Goal: Check status: Check status

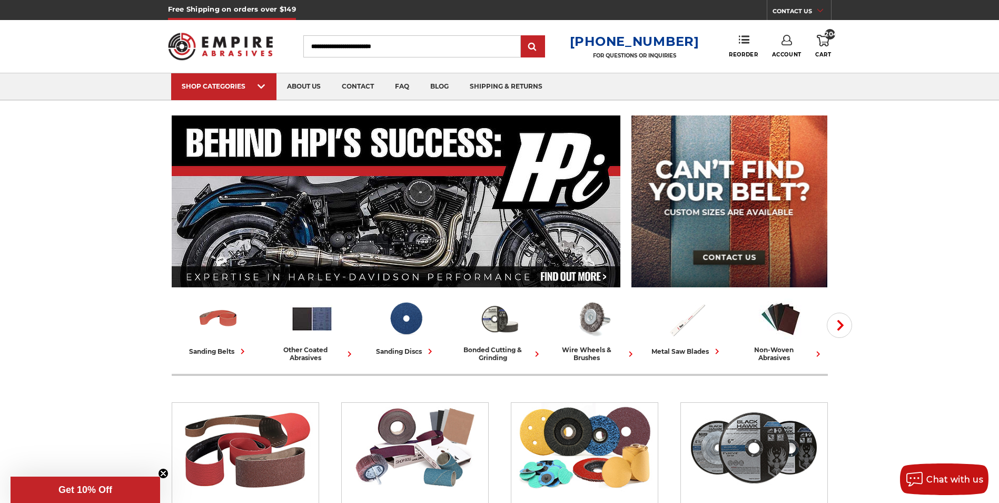
click at [822, 38] on icon at bounding box center [823, 41] width 13 height 12
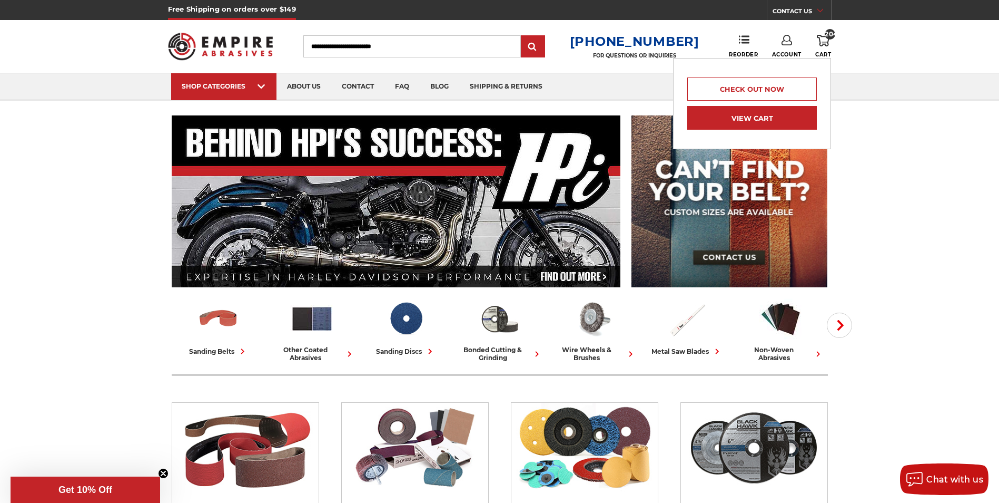
click at [766, 116] on link "View Cart" at bounding box center [753, 118] width 130 height 24
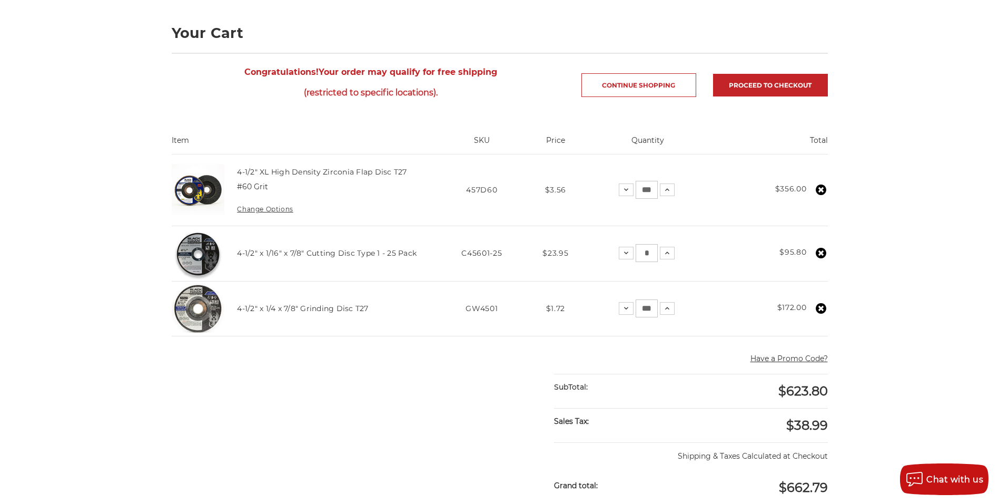
scroll to position [158, 0]
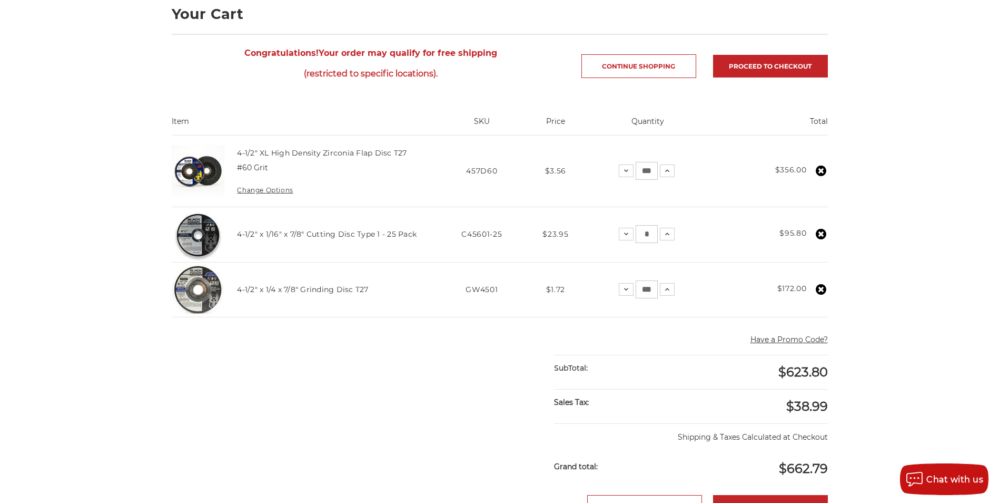
click at [820, 288] on icon at bounding box center [821, 289] width 11 height 11
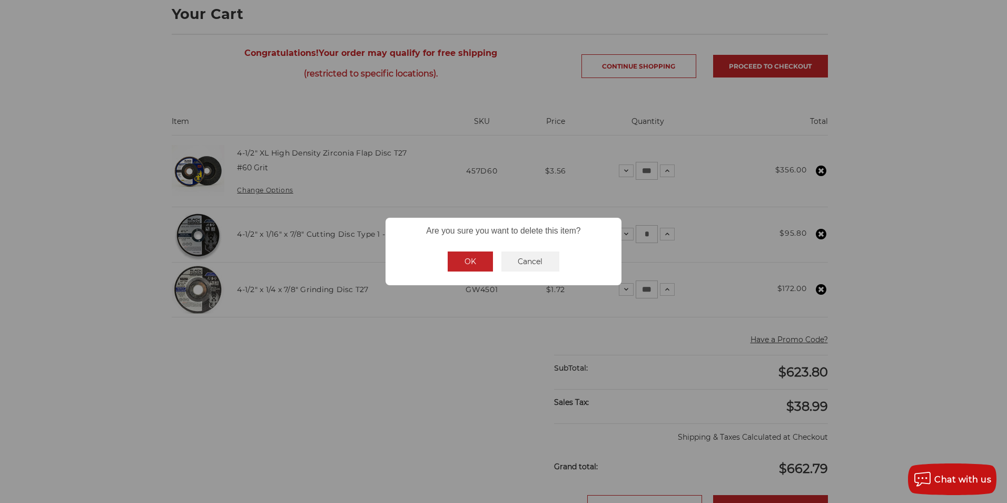
click at [467, 261] on button "OK" at bounding box center [470, 261] width 45 height 20
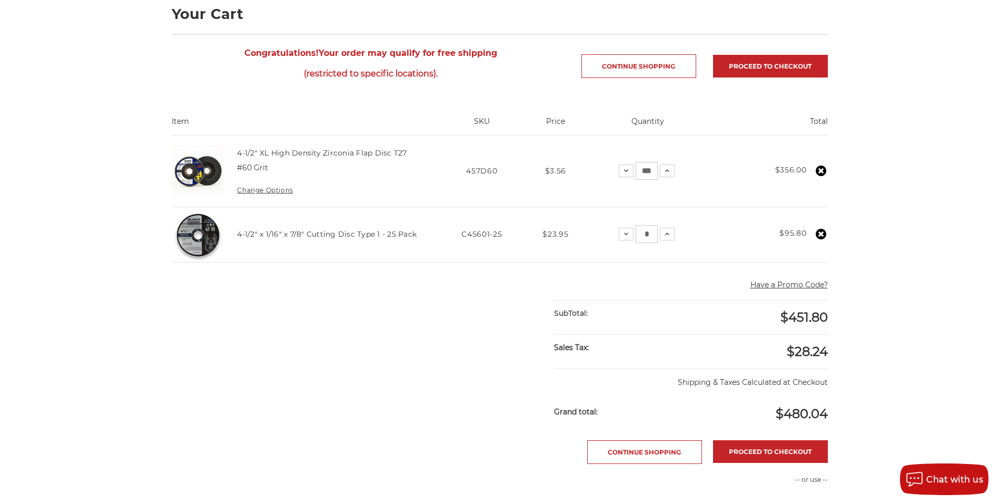
click at [822, 171] on icon at bounding box center [821, 170] width 11 height 11
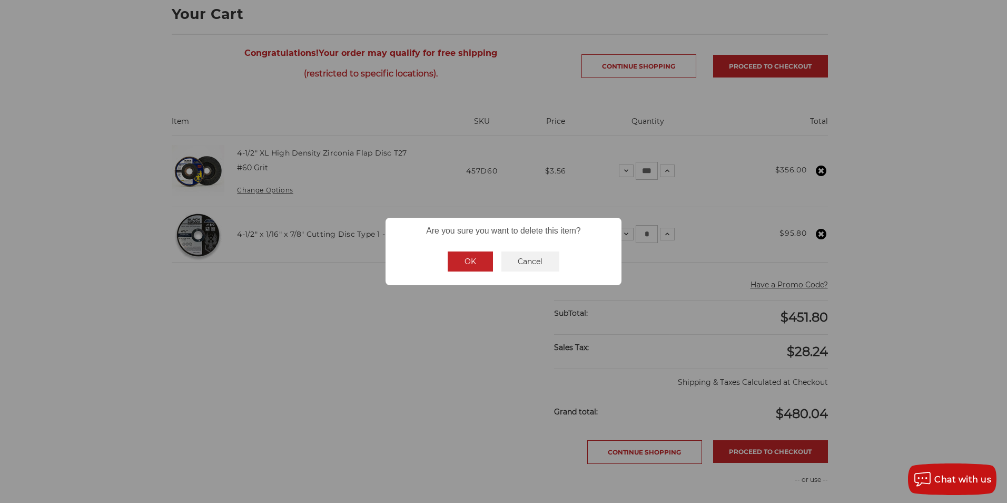
click at [468, 261] on button "OK" at bounding box center [470, 261] width 45 height 20
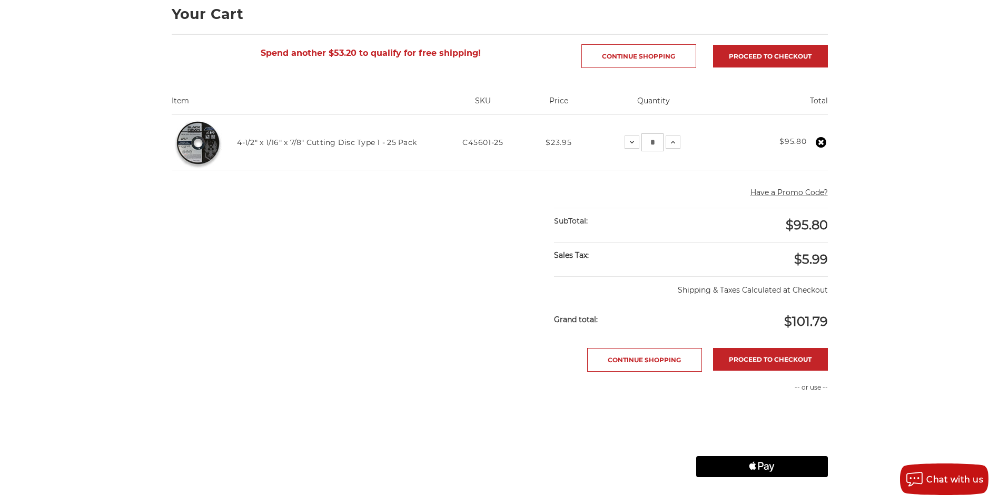
click at [821, 140] on use at bounding box center [821, 142] width 11 height 11
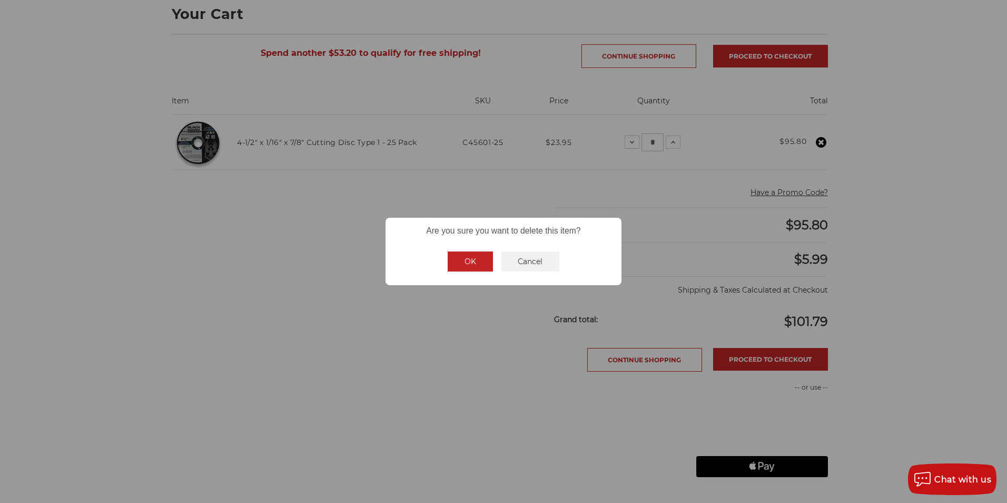
click at [464, 262] on button "OK" at bounding box center [470, 261] width 45 height 20
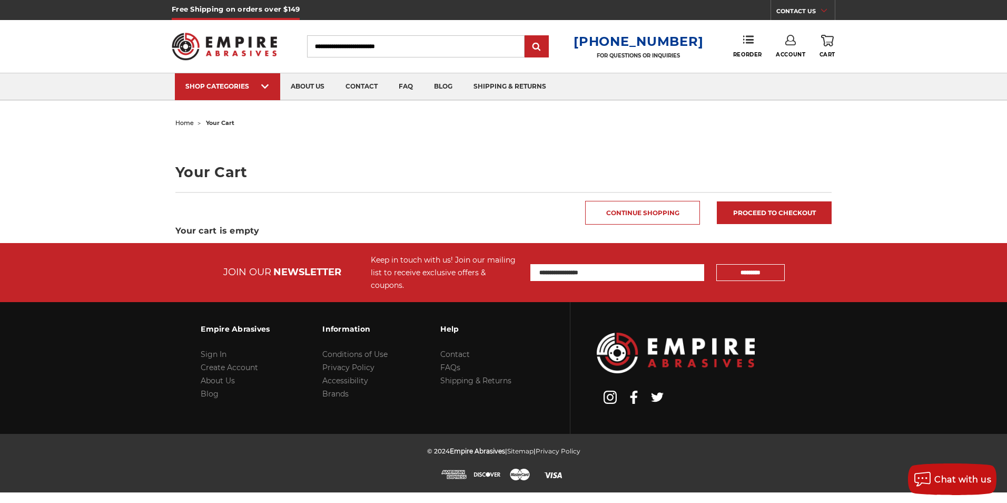
click at [791, 49] on link "Account" at bounding box center [791, 46] width 30 height 23
click at [788, 65] on link "Account" at bounding box center [790, 68] width 75 height 20
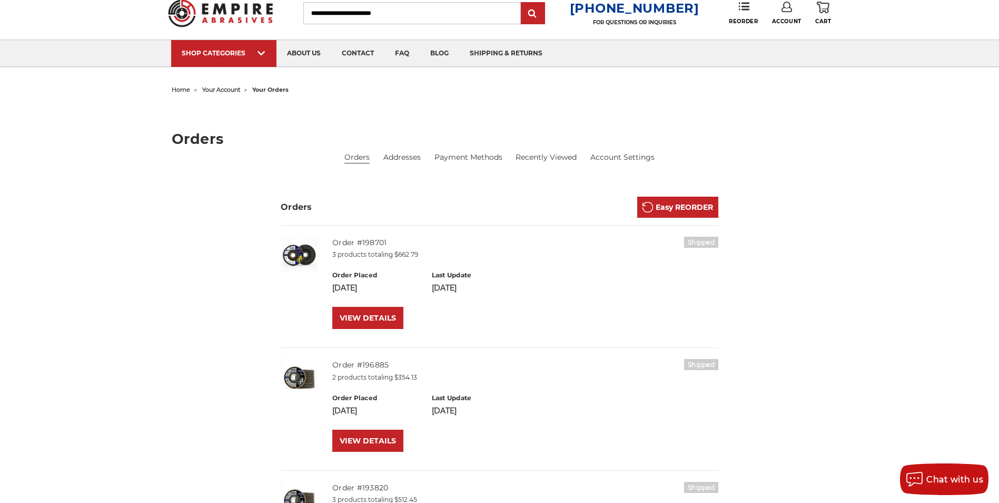
scroll to position [53, 0]
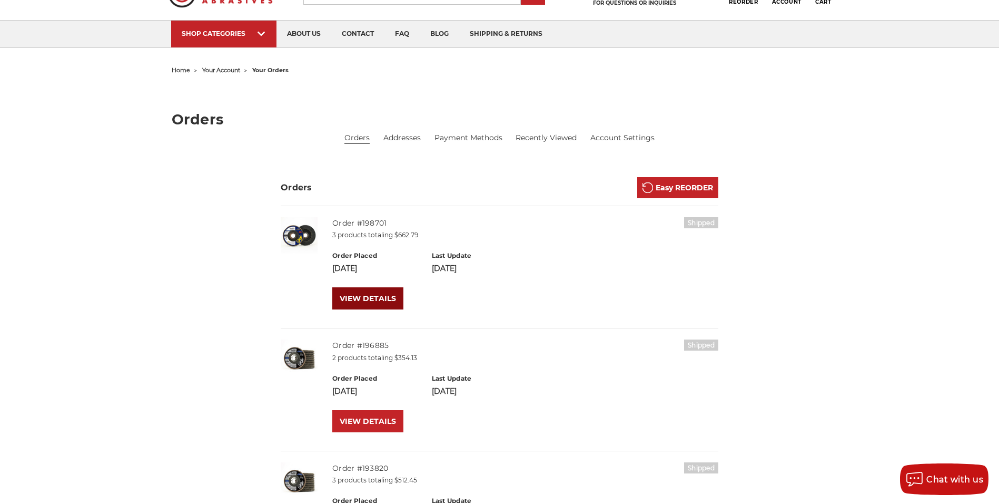
click at [359, 295] on link "VIEW DETAILS" at bounding box center [367, 298] width 71 height 22
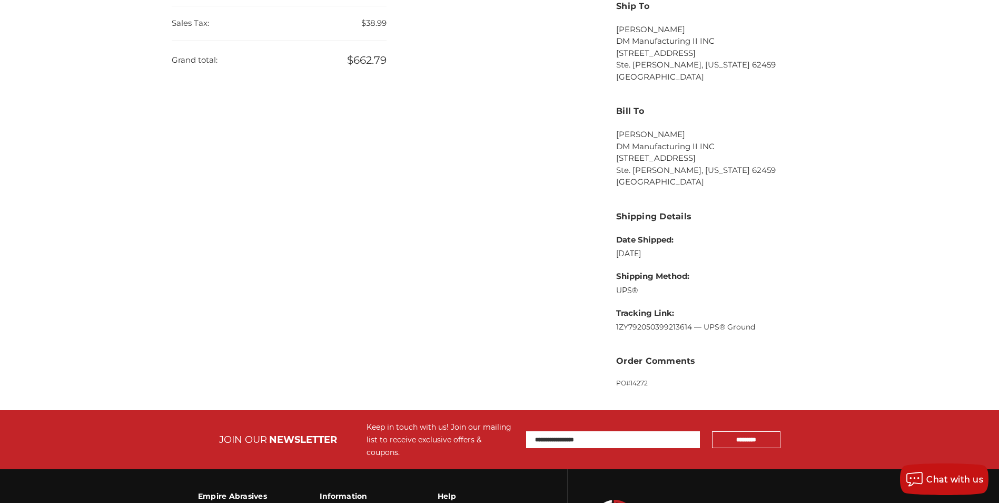
scroll to position [527, 0]
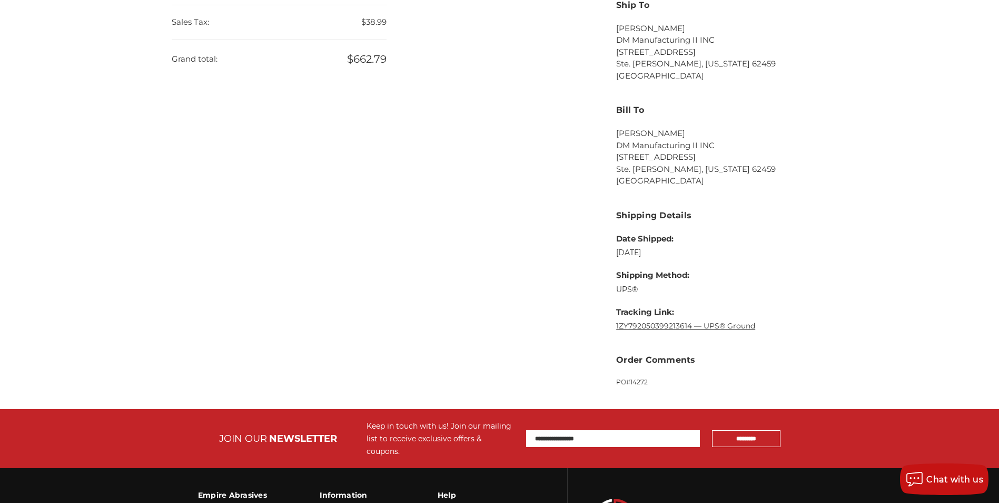
click at [682, 328] on link "1ZY792050399213614 — UPS® Ground" at bounding box center [685, 325] width 139 height 9
